Goal: Task Accomplishment & Management: Use online tool/utility

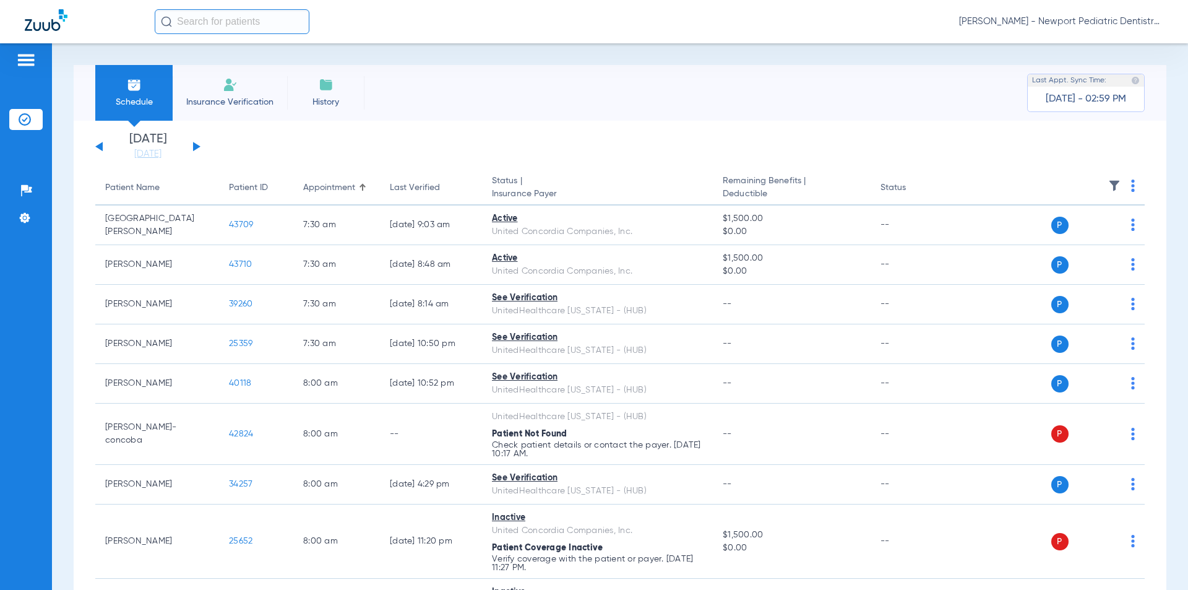
click at [199, 151] on div "Sunday 06-08-2025 Monday 06-09-2025 Tuesday 06-10-2025 Wednesday 06-11-2025 Thu…" at bounding box center [147, 146] width 105 height 27
click at [196, 145] on button at bounding box center [196, 146] width 7 height 9
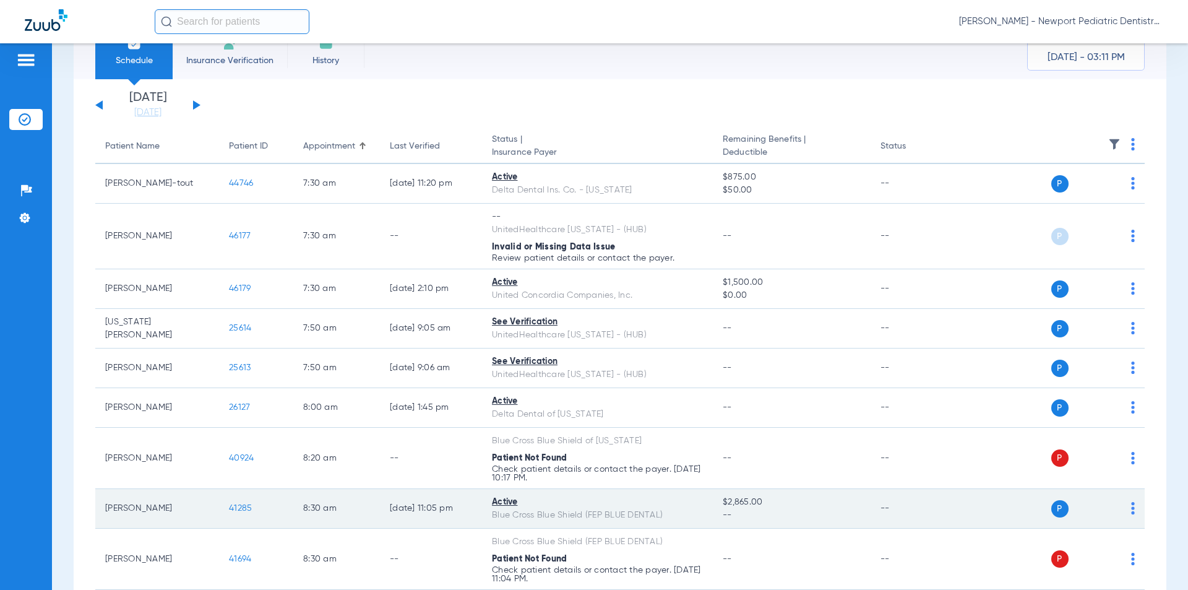
scroll to position [125, 0]
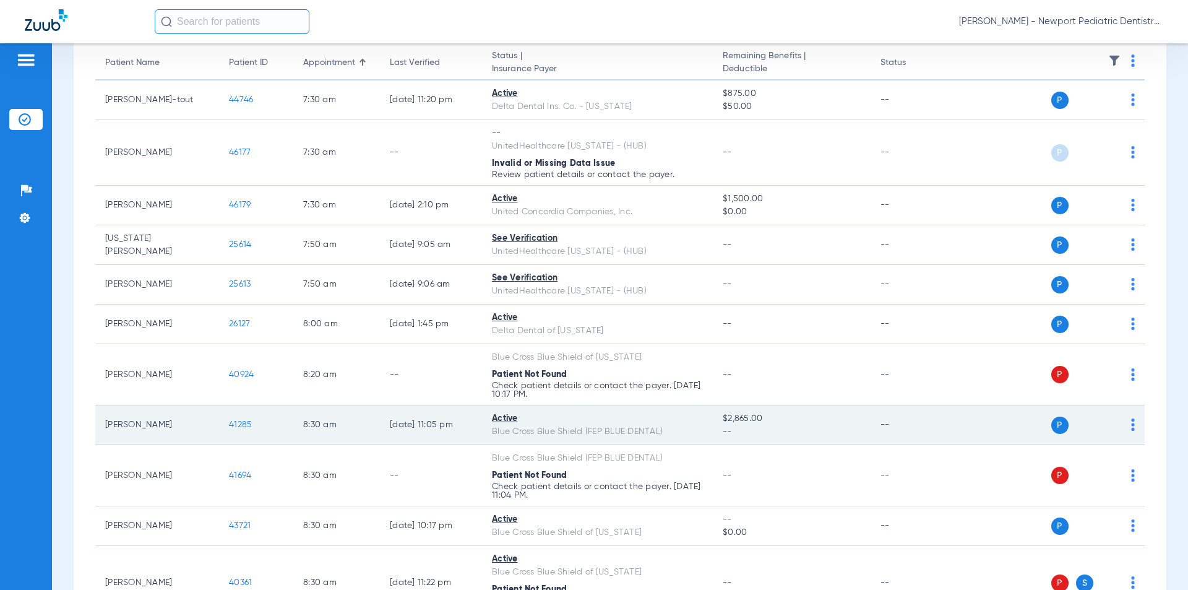
click at [244, 424] on span "41285" at bounding box center [240, 424] width 23 height 9
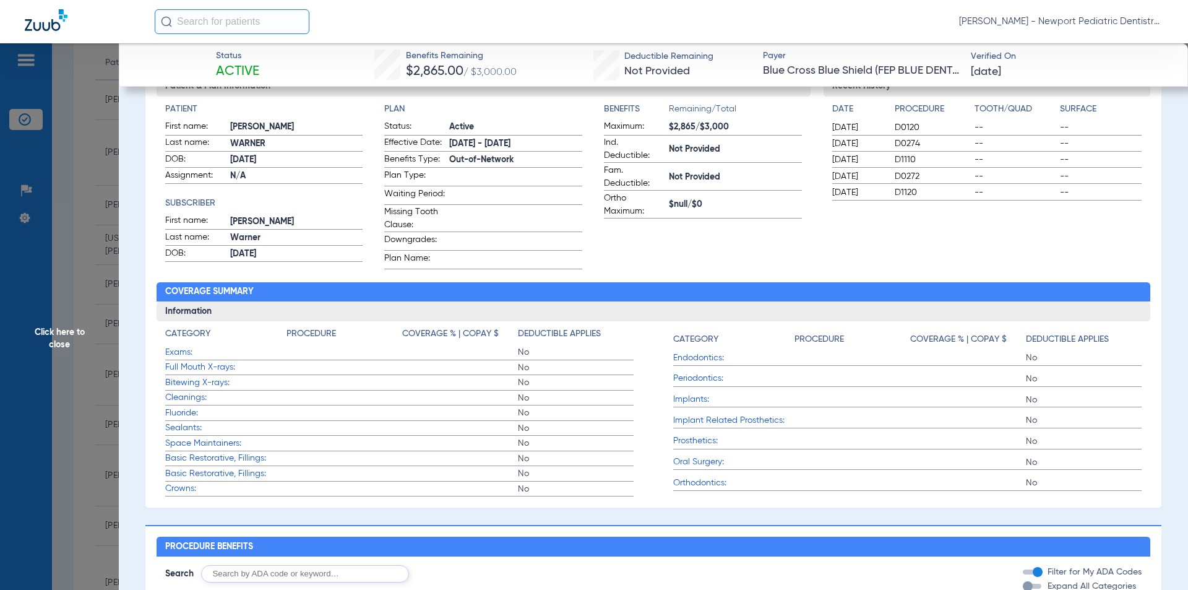
scroll to position [0, 0]
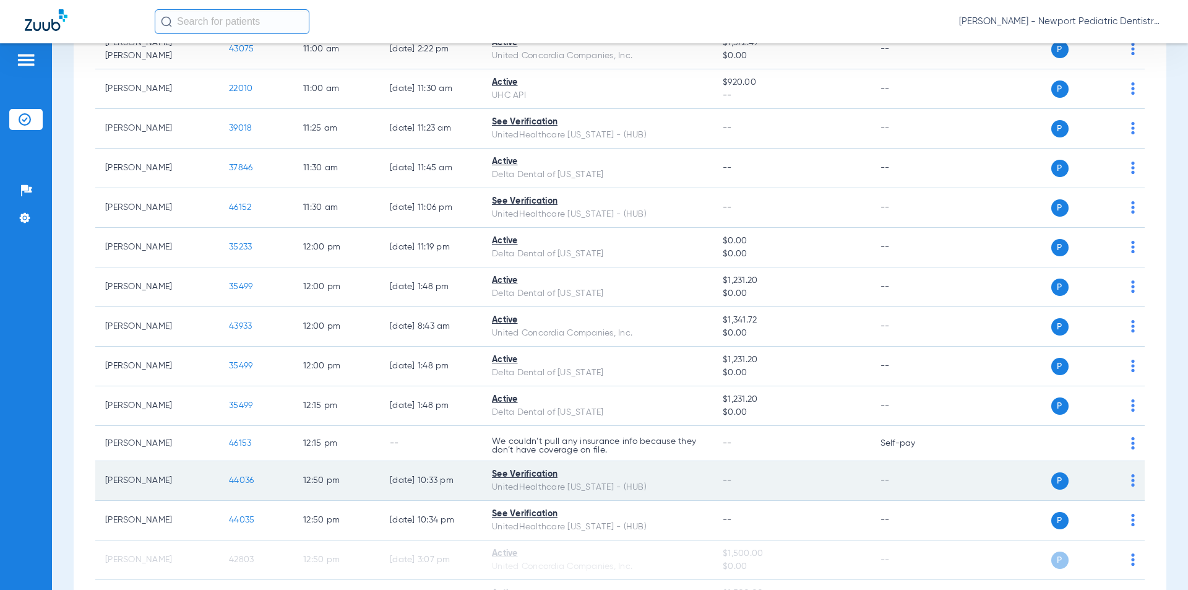
scroll to position [1671, 0]
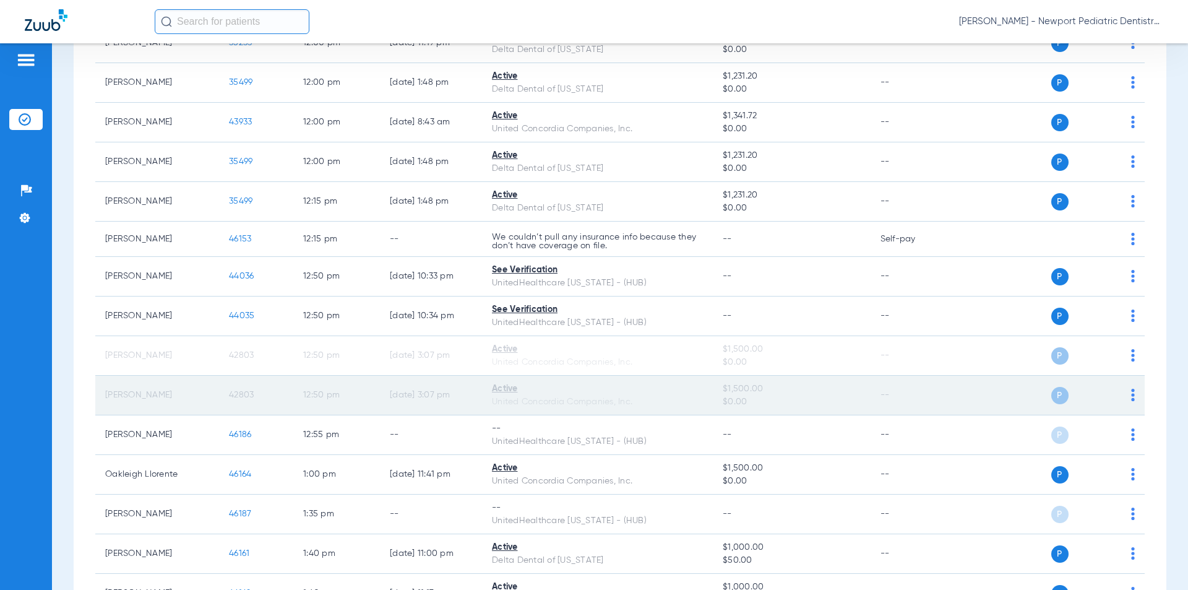
click at [145, 403] on td "[PERSON_NAME]" at bounding box center [157, 396] width 124 height 40
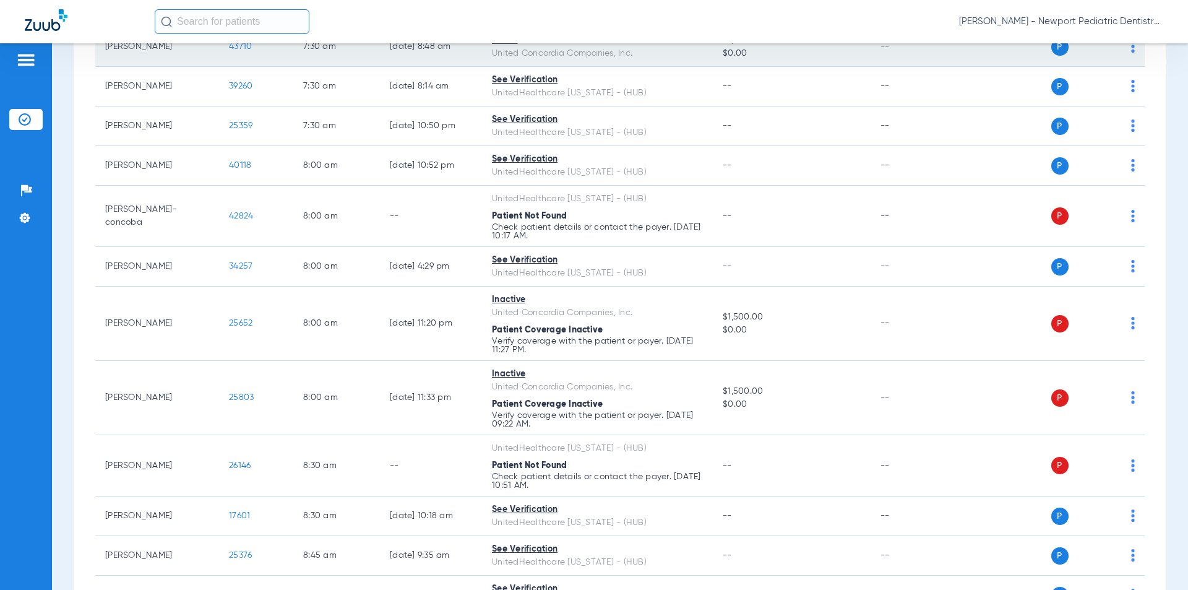
scroll to position [0, 0]
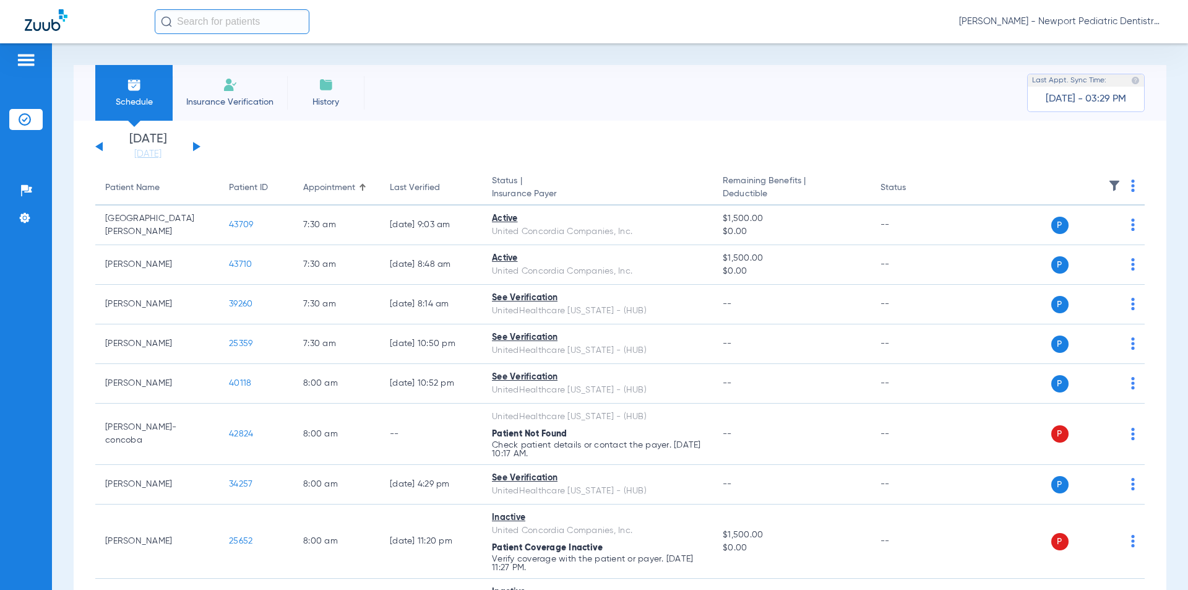
click at [197, 145] on button at bounding box center [196, 146] width 7 height 9
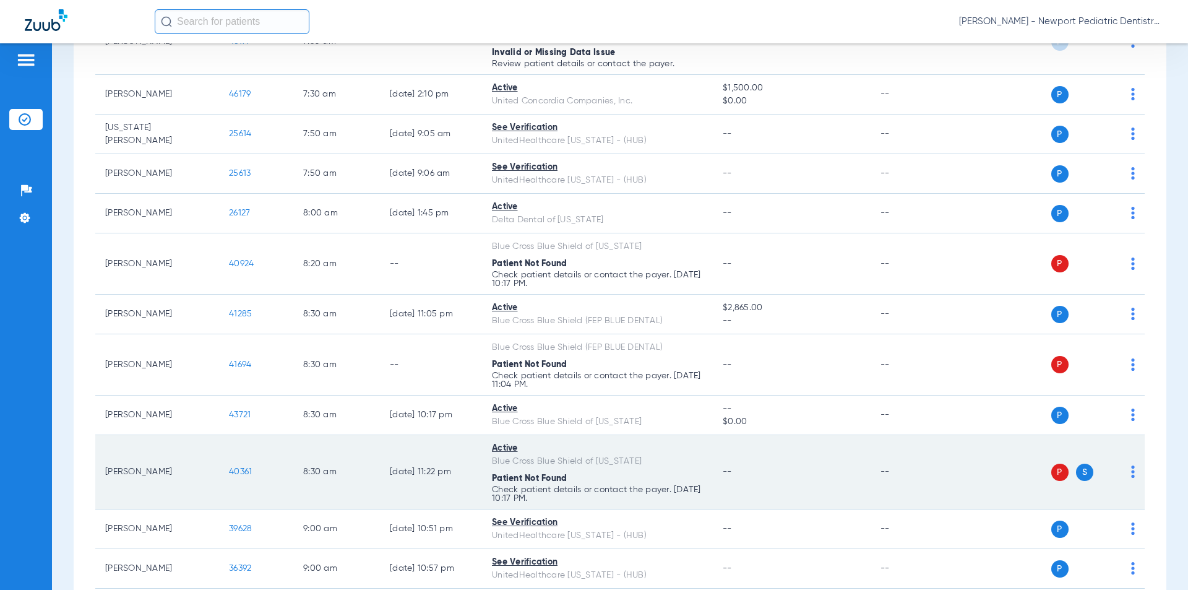
scroll to position [247, 0]
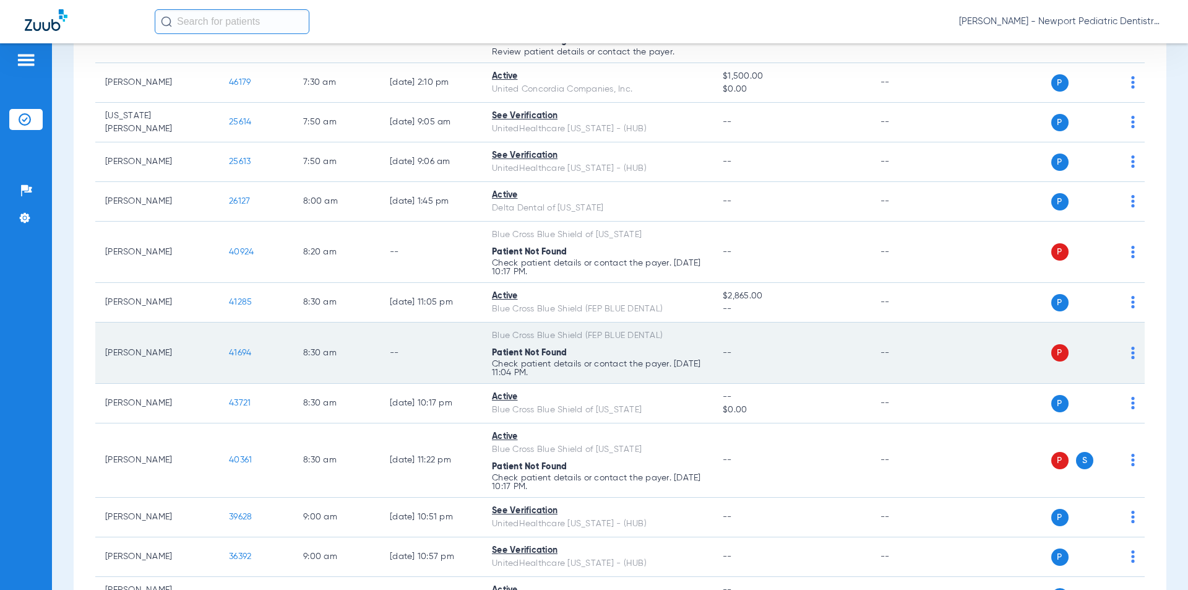
click at [244, 350] on span "41694" at bounding box center [240, 352] width 22 height 9
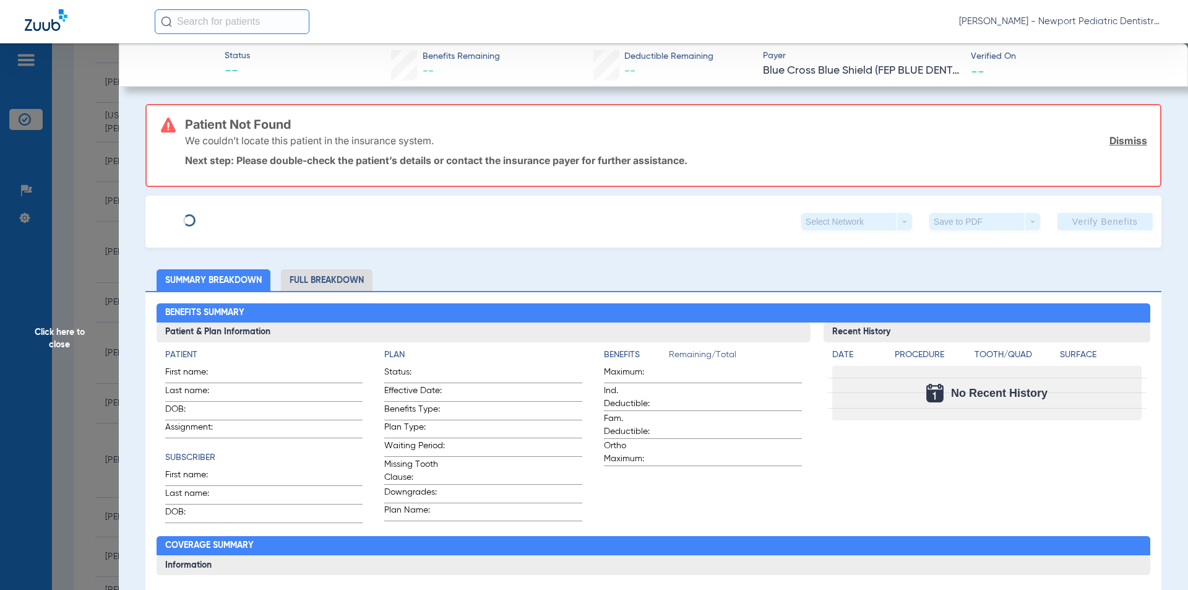
type input "[PERSON_NAME]"
type input "Warner"
type input "[DATE]"
type input "F02479442"
type input "FEPBD10002"
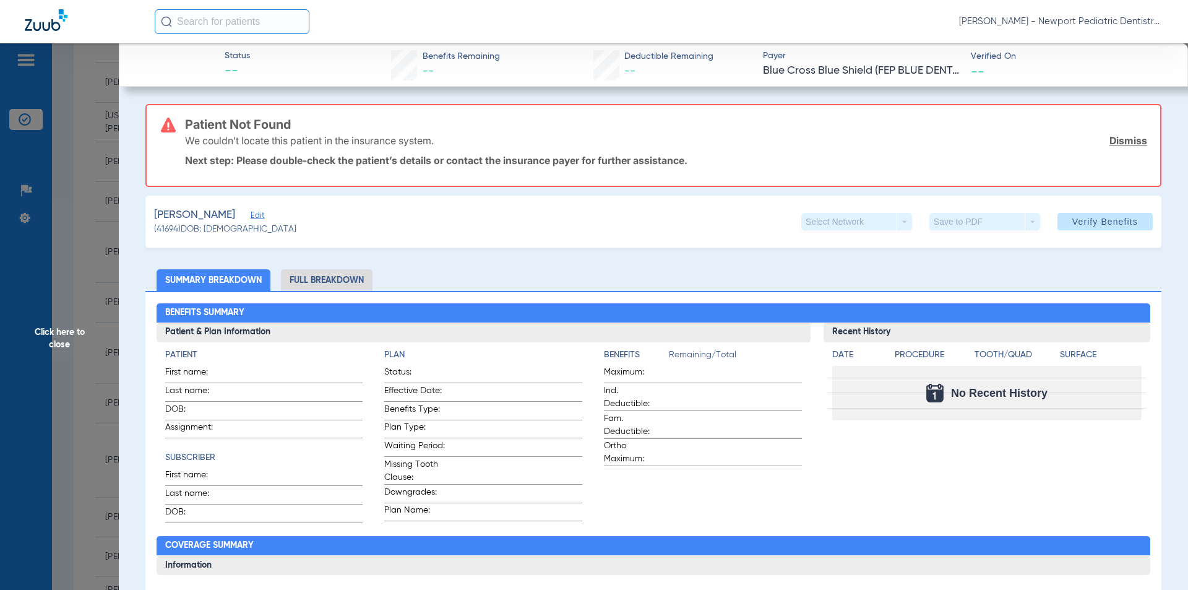
click at [251, 213] on span "Edit" at bounding box center [256, 217] width 11 height 12
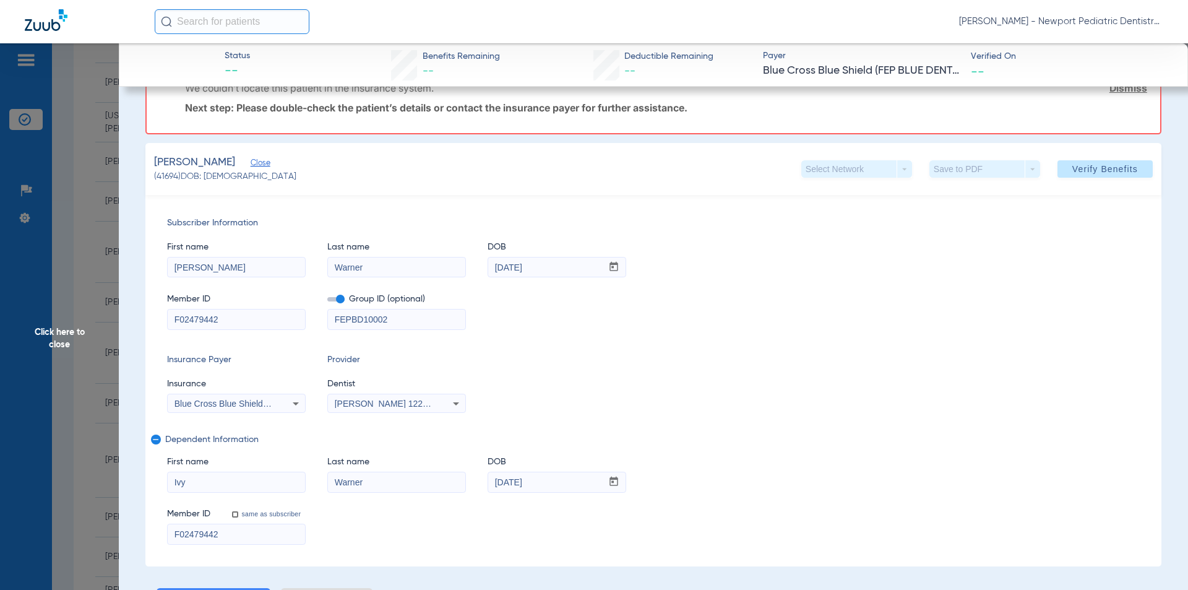
scroll to position [0, 0]
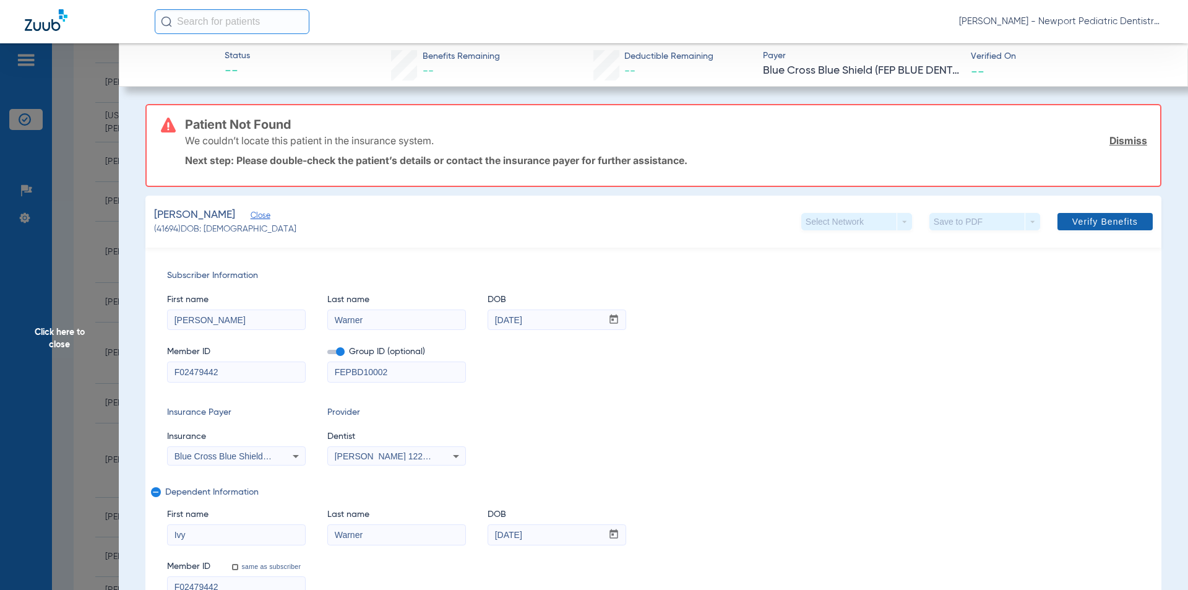
click at [1073, 225] on span "Verify Benefits" at bounding box center [1105, 222] width 66 height 10
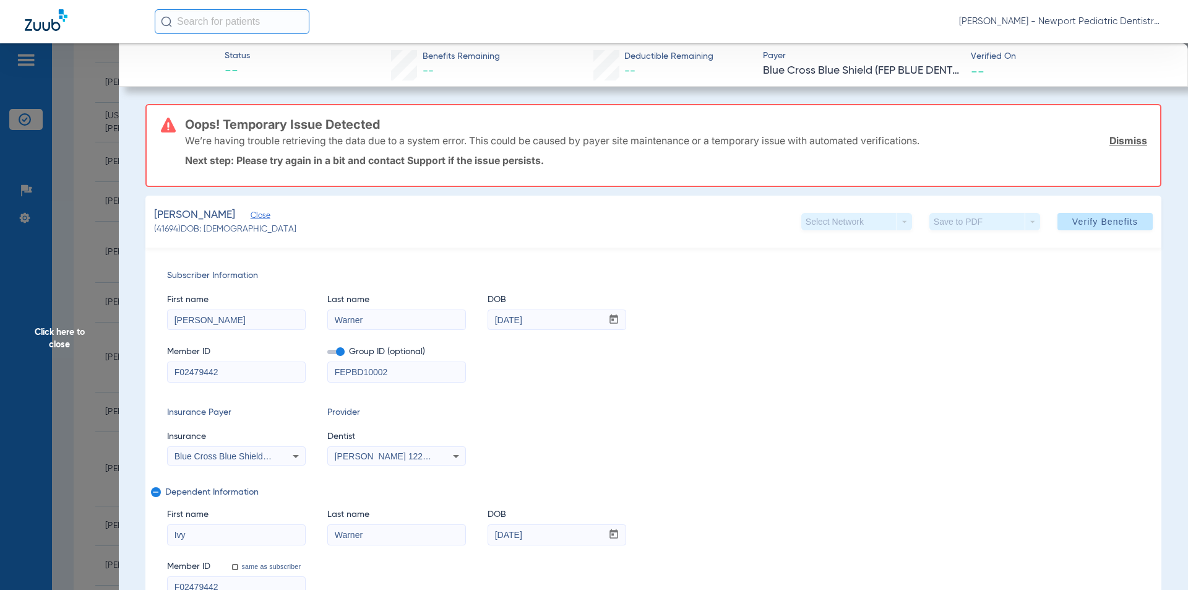
drag, startPoint x: 845, startPoint y: 201, endPoint x: 848, endPoint y: 231, distance: 29.9
click at [848, 231] on div "[PERSON_NAME] Close (41694) DOB: [DEMOGRAPHIC_DATA] Select Network arrow_drop_d…" at bounding box center [653, 222] width 1016 height 52
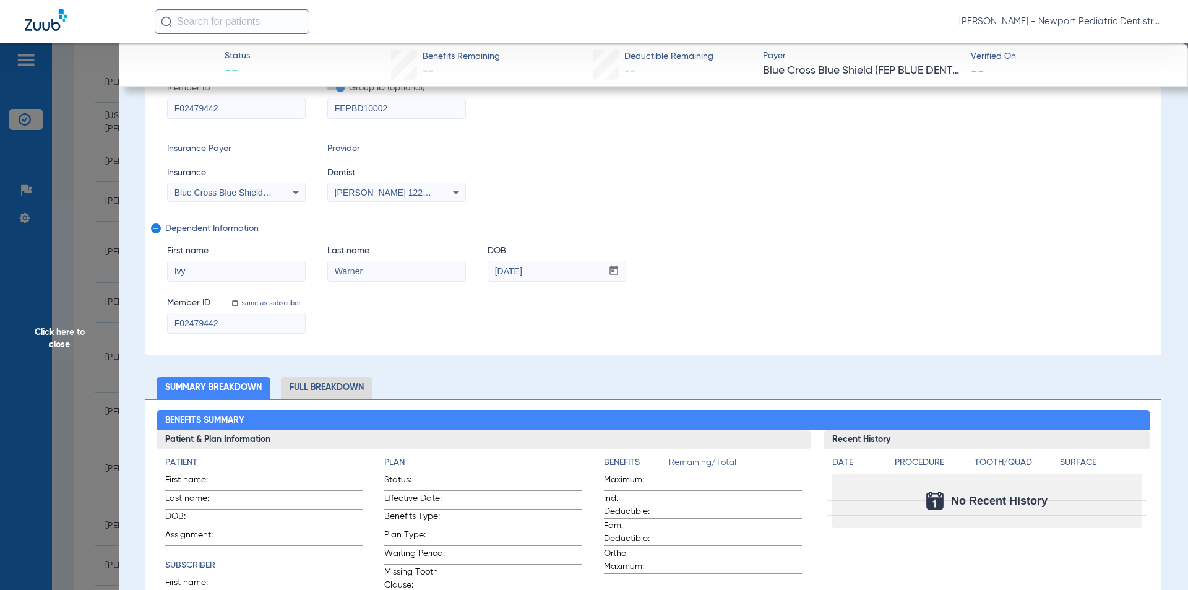
scroll to position [62, 0]
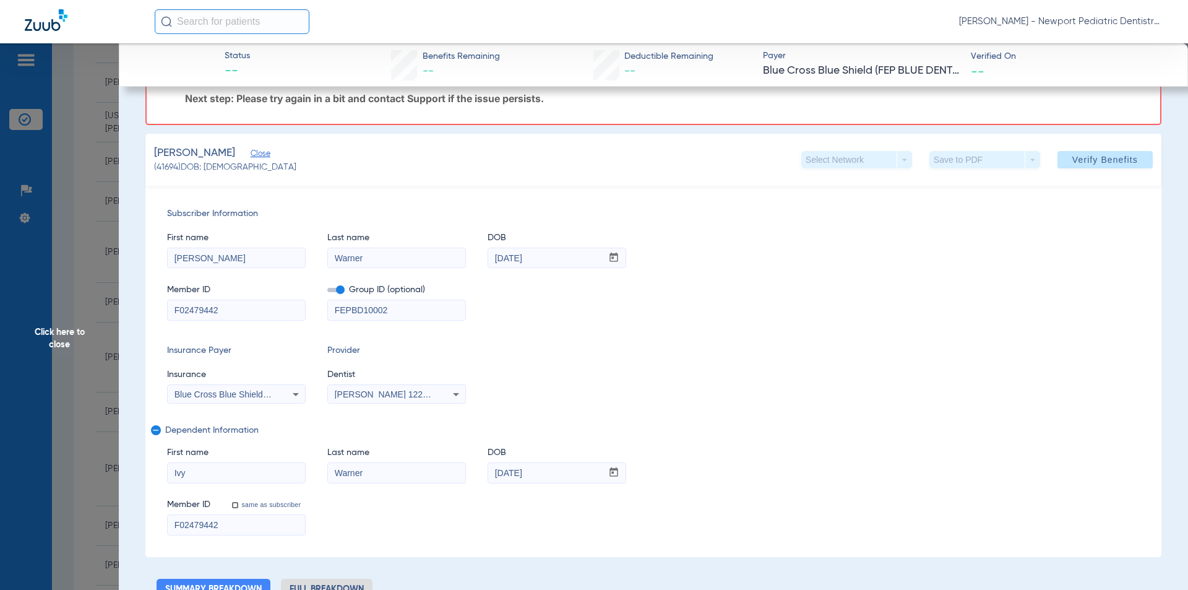
drag, startPoint x: 256, startPoint y: 313, endPoint x: 389, endPoint y: 312, distance: 133.0
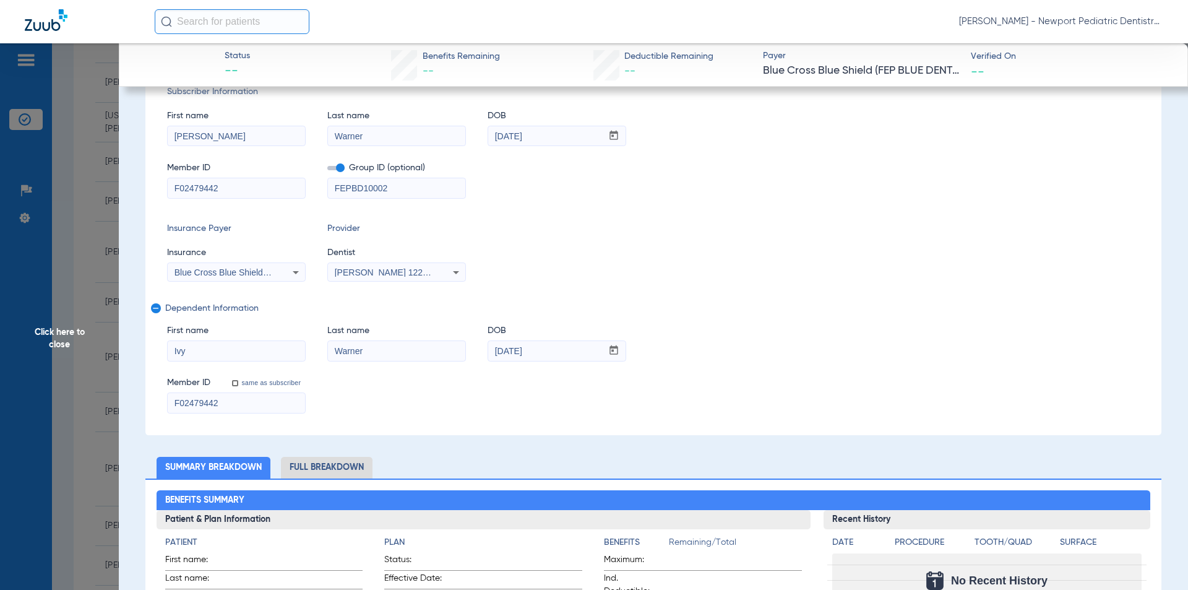
scroll to position [186, 0]
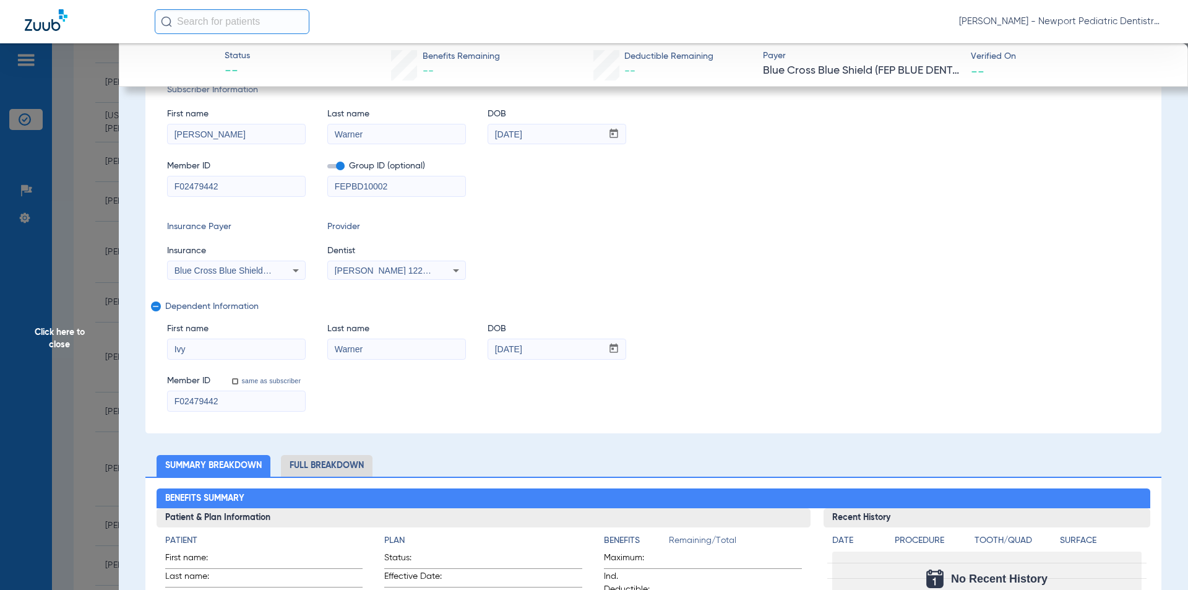
click at [246, 269] on span "Blue Cross Blue Shield (Fep Blue Dental)" at bounding box center [253, 270] width 159 height 10
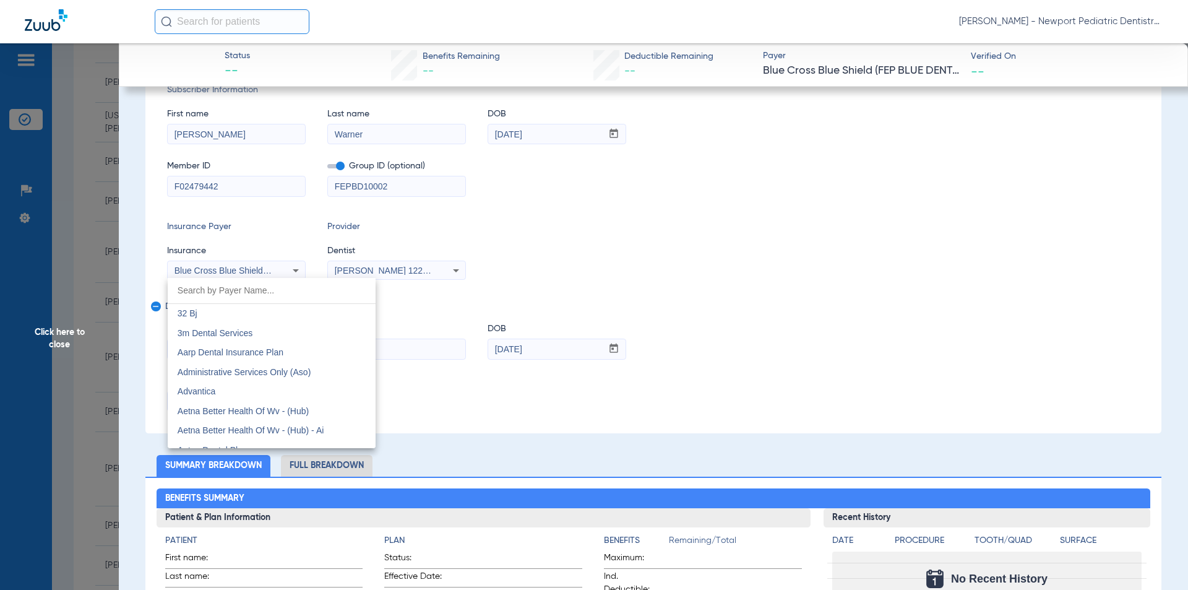
scroll to position [694, 0]
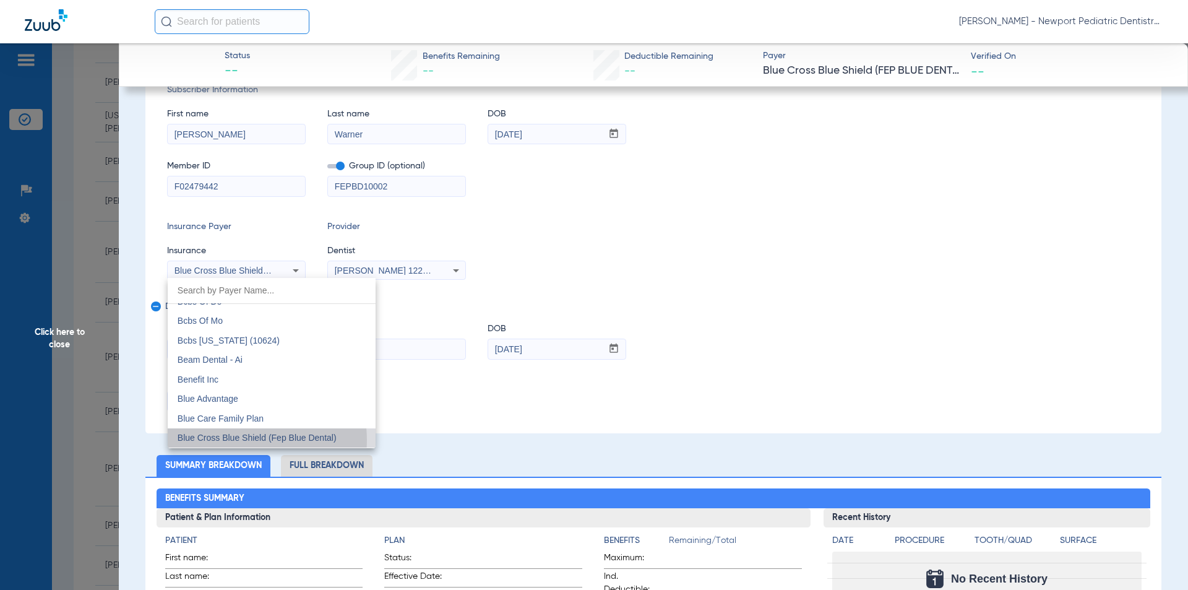
click at [245, 440] on span "Blue Cross Blue Shield (Fep Blue Dental)" at bounding box center [257, 437] width 159 height 10
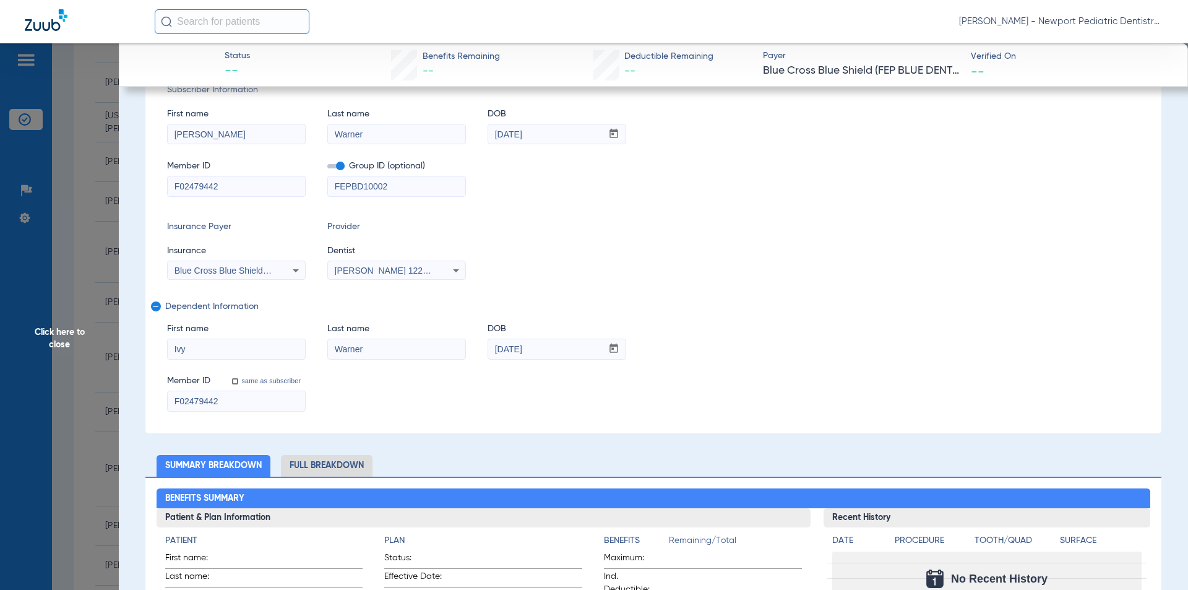
drag, startPoint x: 275, startPoint y: 407, endPoint x: -3, endPoint y: 402, distance: 278.5
click at [0, 402] on html "[PERSON_NAME] - Newport Pediatric Dentistry Patients Insurance Verification Set…" at bounding box center [594, 295] width 1188 height 590
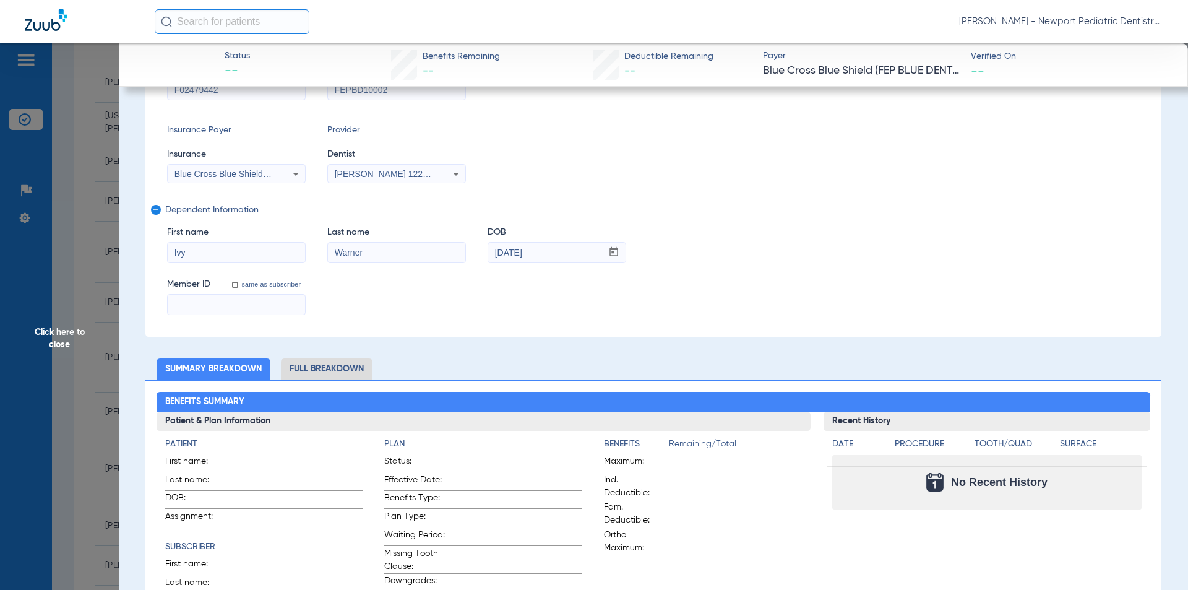
paste input "F02479442"
type input "F02479442"
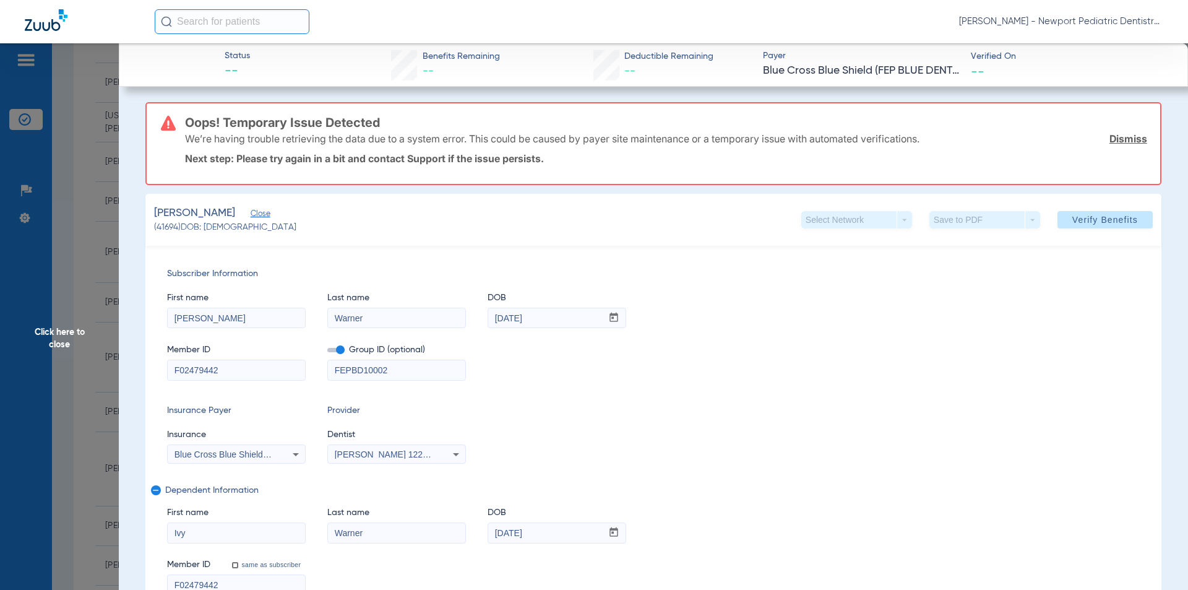
scroll to position [0, 0]
click at [1091, 221] on span "Verify Benefits" at bounding box center [1105, 222] width 66 height 10
